Goal: Task Accomplishment & Management: Manage account settings

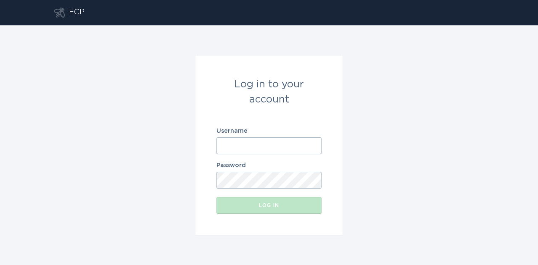
click at [365, 95] on div "Log in to your account Username Password Log in" at bounding box center [269, 145] width 538 height 240
click at [90, 109] on div "Log in to your account Username Password Log in" at bounding box center [269, 145] width 538 height 240
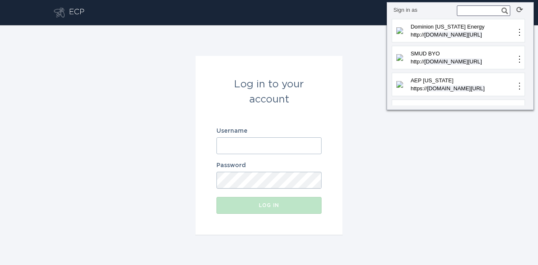
click at [315, 146] on input "Username" at bounding box center [269, 146] width 105 height 17
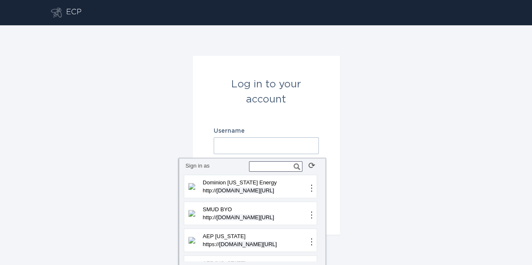
click at [272, 167] on input "text" at bounding box center [275, 167] width 53 height 11
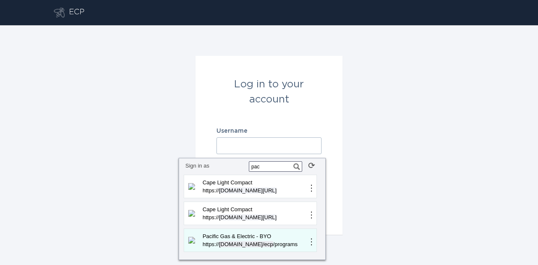
type input "pac"
click at [245, 239] on p "Pacific Gas & Electric - BYO" at bounding box center [254, 237] width 106 height 8
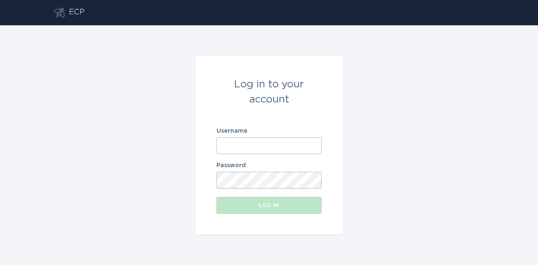
type input "pgandebyo@ecobee.com"
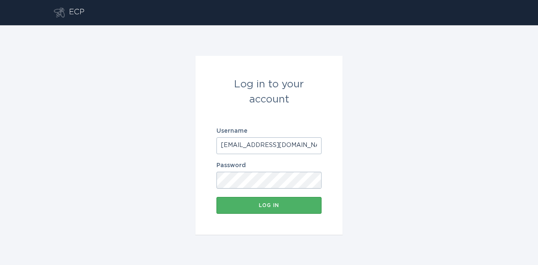
click at [316, 200] on button "Log in" at bounding box center [269, 205] width 105 height 17
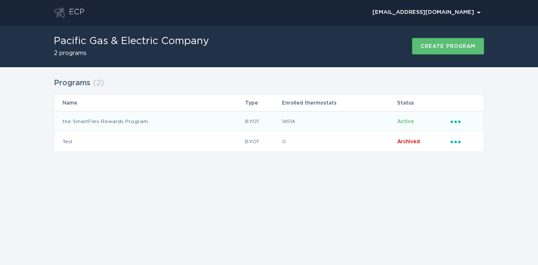
click at [458, 122] on icon "Ellipsis" at bounding box center [457, 120] width 12 height 7
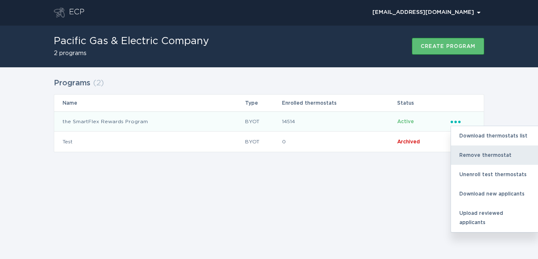
click at [469, 149] on div "Remove thermostat" at bounding box center [494, 155] width 87 height 19
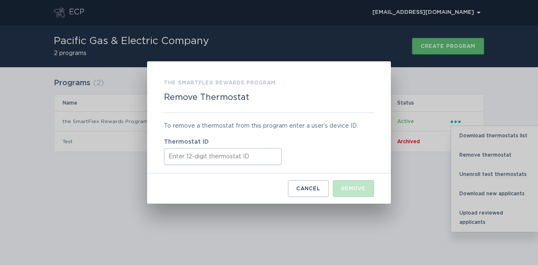
click at [246, 155] on input "Thermostat ID" at bounding box center [223, 156] width 118 height 17
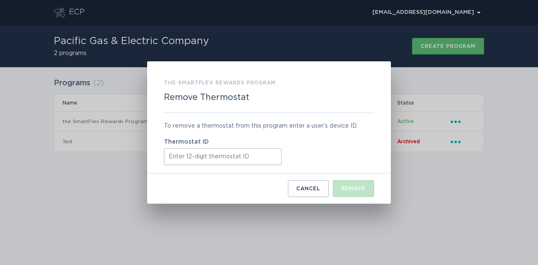
paste input "53164315927"
click at [170, 157] on input "53164315927" at bounding box center [223, 156] width 118 height 17
type input "531643159270"
click at [358, 190] on div "Remove" at bounding box center [354, 188] width 24 height 5
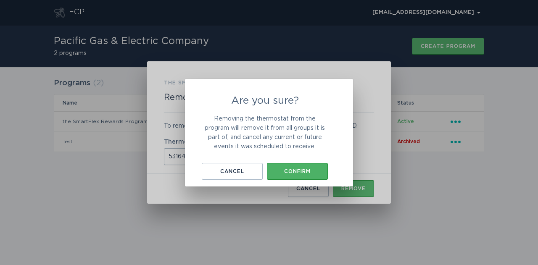
click at [301, 173] on div "Confirm" at bounding box center [297, 171] width 53 height 5
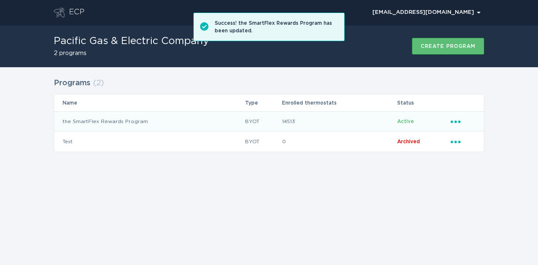
click at [458, 121] on icon "Ellipsis" at bounding box center [457, 120] width 12 height 7
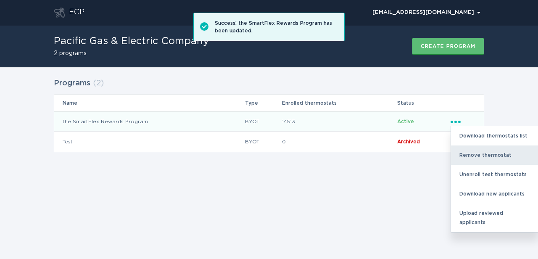
click at [462, 155] on div "Remove thermostat" at bounding box center [494, 155] width 87 height 19
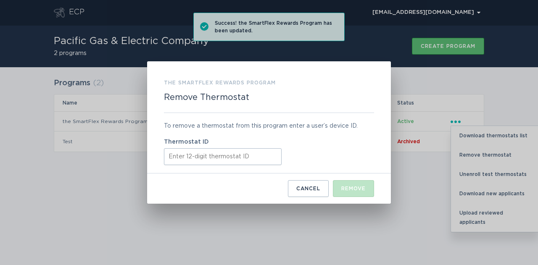
click at [239, 158] on input "Thermostat ID" at bounding box center [223, 156] width 118 height 17
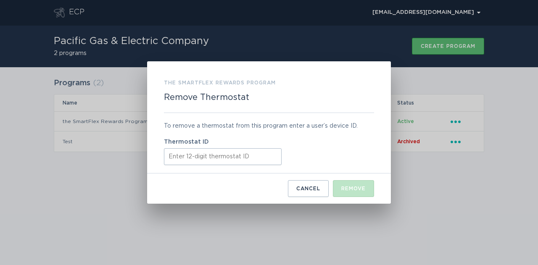
paste input "531658373555"
type input "531658373555"
click at [349, 189] on div "Remove" at bounding box center [354, 188] width 24 height 5
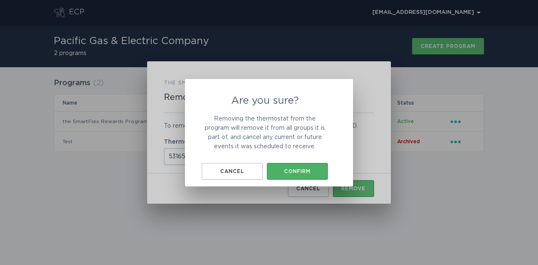
click at [315, 171] on div "Confirm" at bounding box center [297, 171] width 53 height 5
